Goal: Navigation & Orientation: Find specific page/section

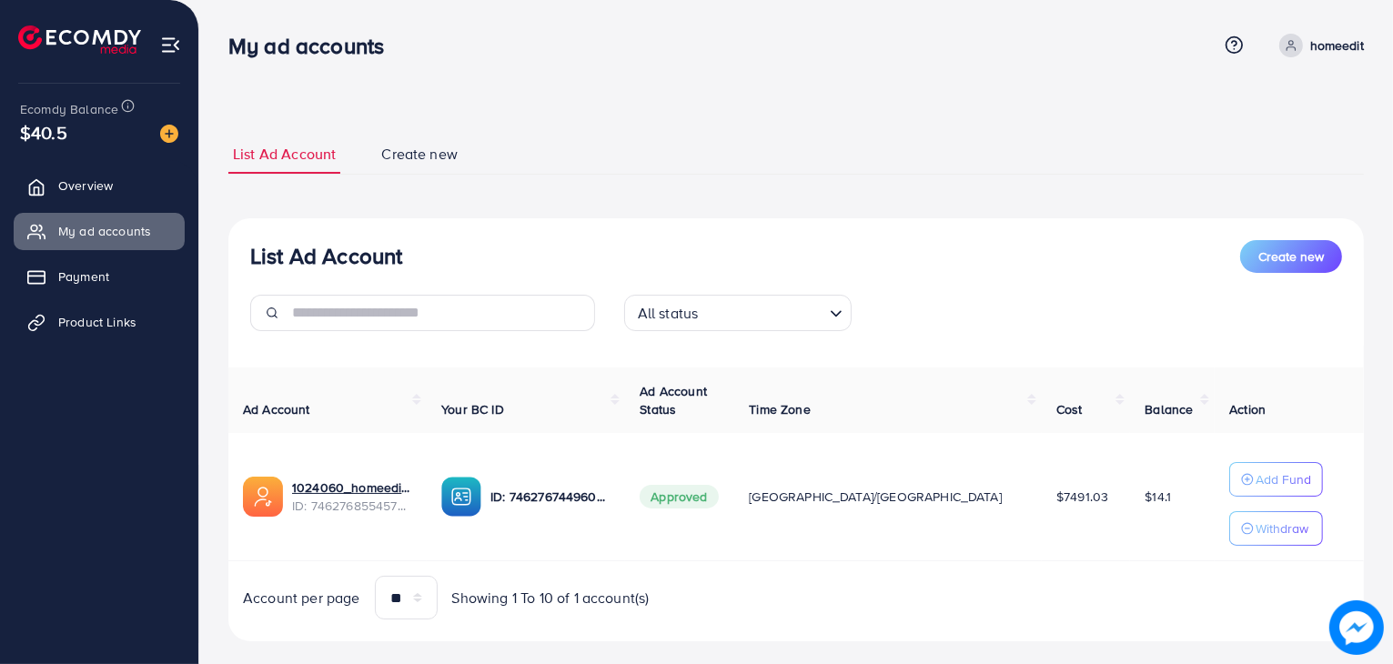
click at [141, 191] on link "Overview" at bounding box center [99, 185] width 171 height 36
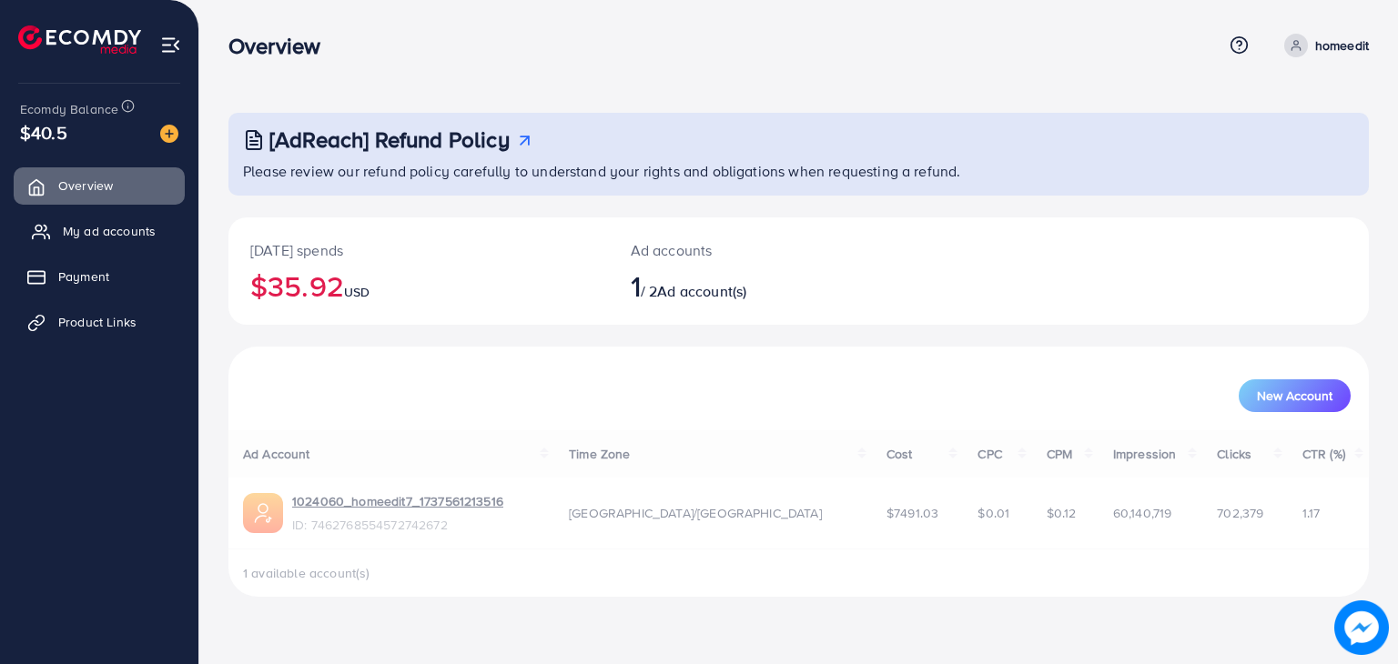
click at [113, 229] on span "My ad accounts" at bounding box center [109, 231] width 93 height 18
